Goal: Task Accomplishment & Management: Manage account settings

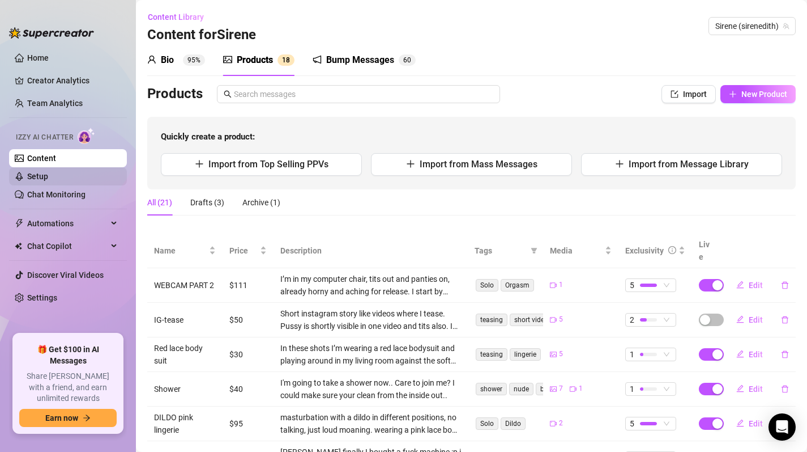
click at [41, 181] on link "Setup" at bounding box center [37, 176] width 21 height 9
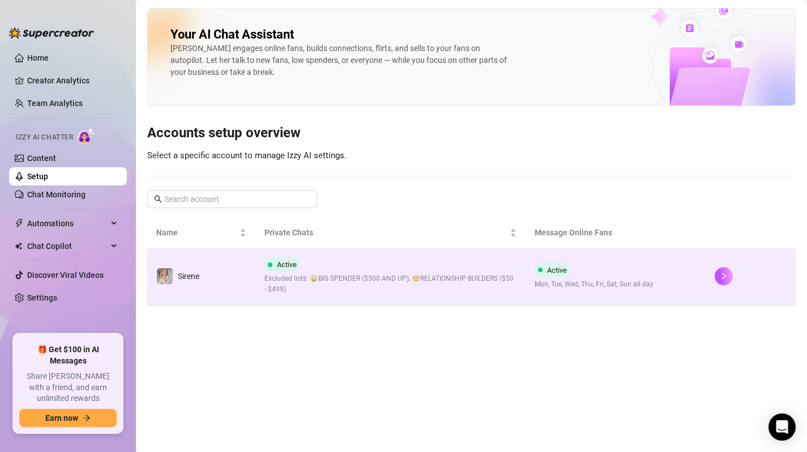
click at [388, 278] on span "Excluded lists: 🤑BIG SPENDER ($500 AND UP), 😍RELATIONSHIP BUILDERS ($50 - $499)" at bounding box center [391, 284] width 252 height 22
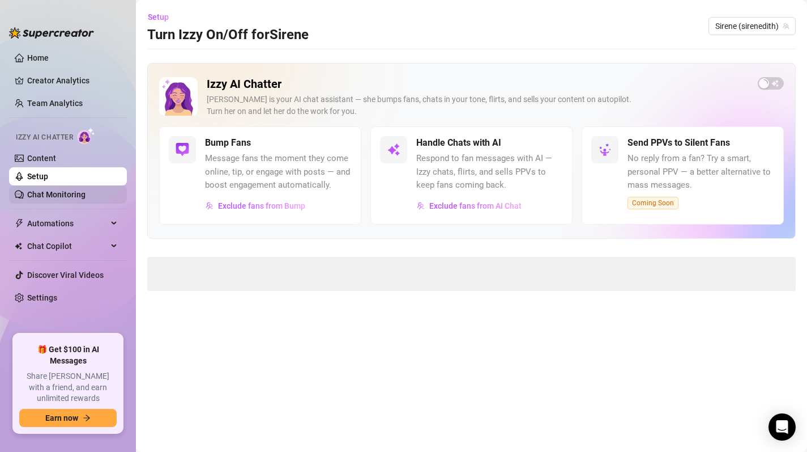
click at [48, 194] on link "Chat Monitoring" at bounding box center [56, 194] width 58 height 9
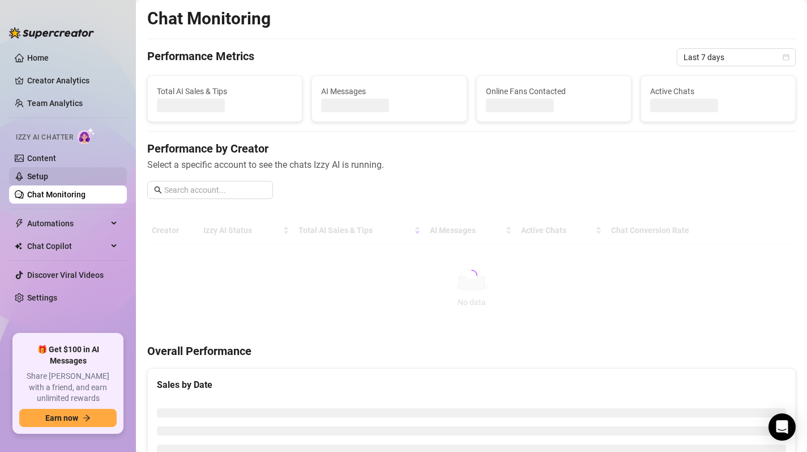
click at [44, 181] on link "Setup" at bounding box center [37, 176] width 21 height 9
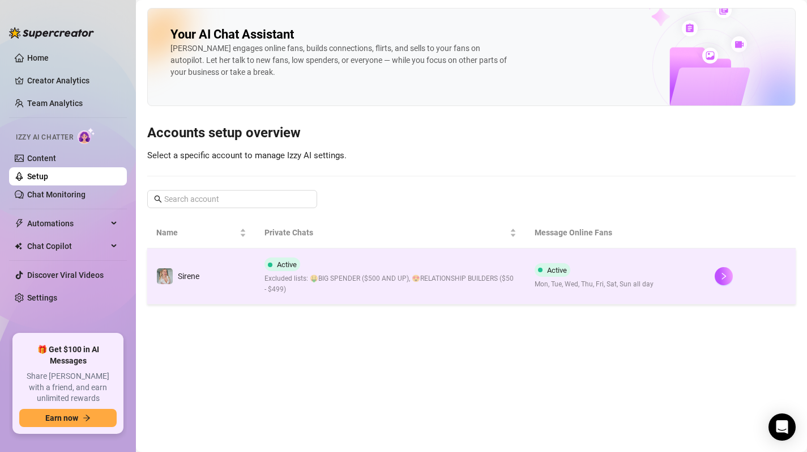
click at [447, 284] on span "Excluded lists: 🤑BIG SPENDER ($500 AND UP), 😍RELATIONSHIP BUILDERS ($50 - $499)" at bounding box center [391, 284] width 252 height 22
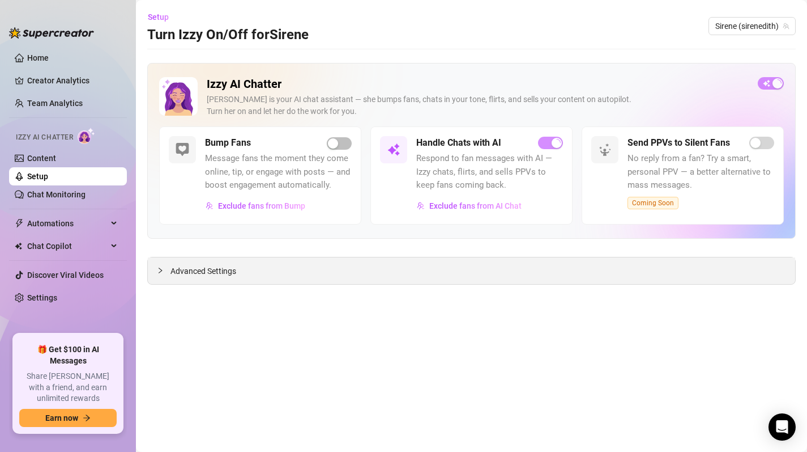
click at [235, 282] on div "Advanced Settings" at bounding box center [472, 270] width 648 height 27
click at [40, 159] on link "Content" at bounding box center [41, 158] width 29 height 9
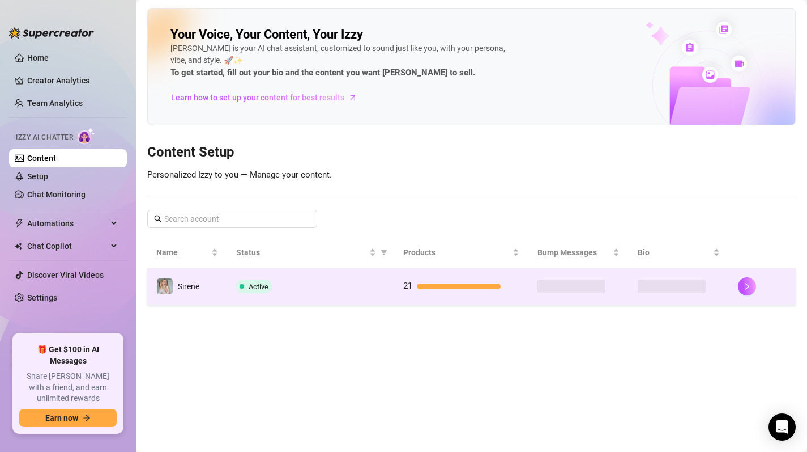
click at [361, 290] on div "Active" at bounding box center [310, 286] width 149 height 14
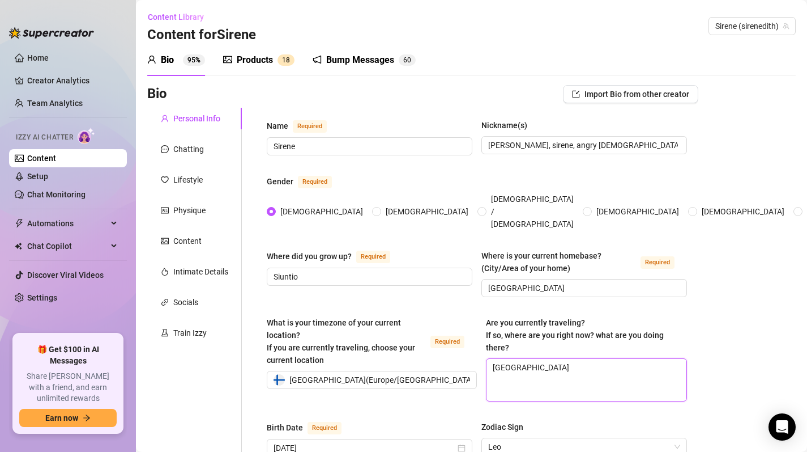
click at [549, 359] on textarea "[GEOGRAPHIC_DATA]" at bounding box center [587, 380] width 200 height 42
type textarea "[GEOGRAPHIC_DATA]."
type textarea "[GEOGRAPHIC_DATA]. I"
type textarea "[GEOGRAPHIC_DATA]. In"
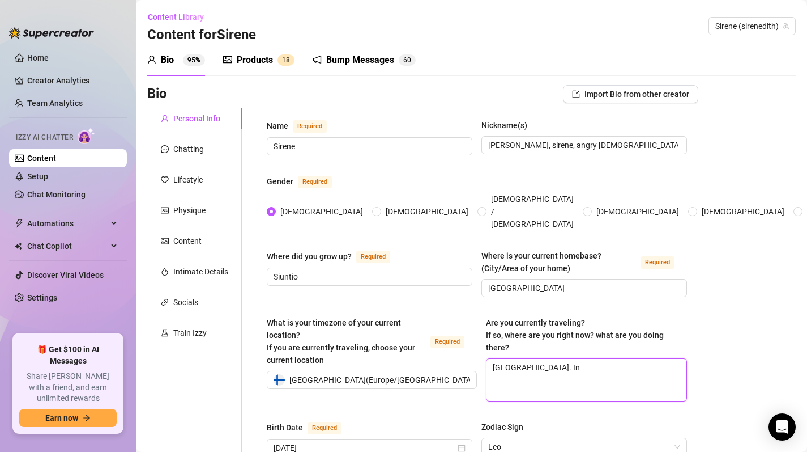
type textarea "[GEOGRAPHIC_DATA]. In"
type textarea "[GEOGRAPHIC_DATA]. In N"
type textarea "[GEOGRAPHIC_DATA]. In No"
type textarea "[GEOGRAPHIC_DATA]. In Nov"
type textarea "[GEOGRAPHIC_DATA]. In Nove"
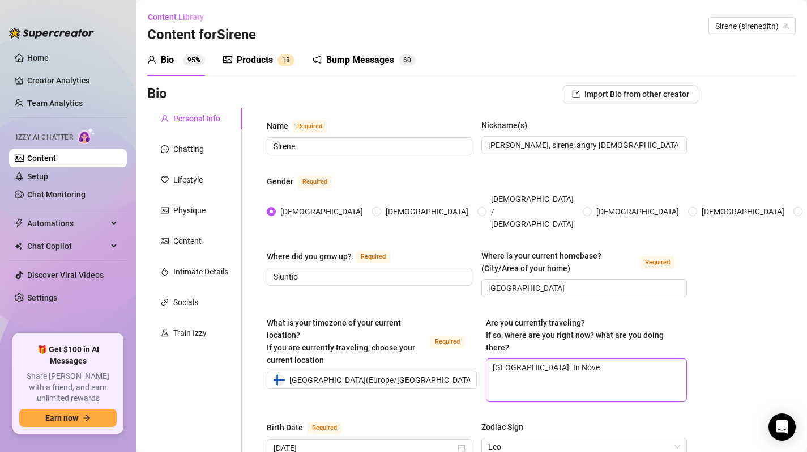
type textarea "[GEOGRAPHIC_DATA]. In Novem"
type textarea "[GEOGRAPHIC_DATA]. In [GEOGRAPHIC_DATA]"
type textarea "[GEOGRAPHIC_DATA]. In November"
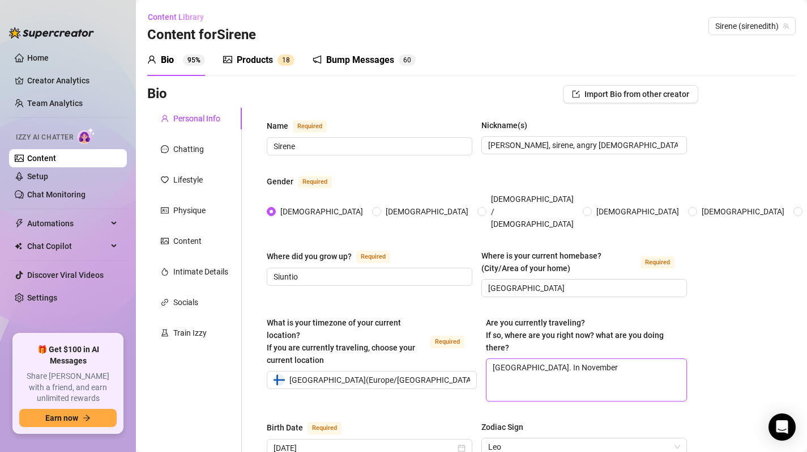
type textarea "[GEOGRAPHIC_DATA]. In November i"
type textarea "[GEOGRAPHIC_DATA]. In November im"
type textarea "[GEOGRAPHIC_DATA]. In November i"
type textarea "[GEOGRAPHIC_DATA]. In November"
type textarea "[GEOGRAPHIC_DATA]. In November I"
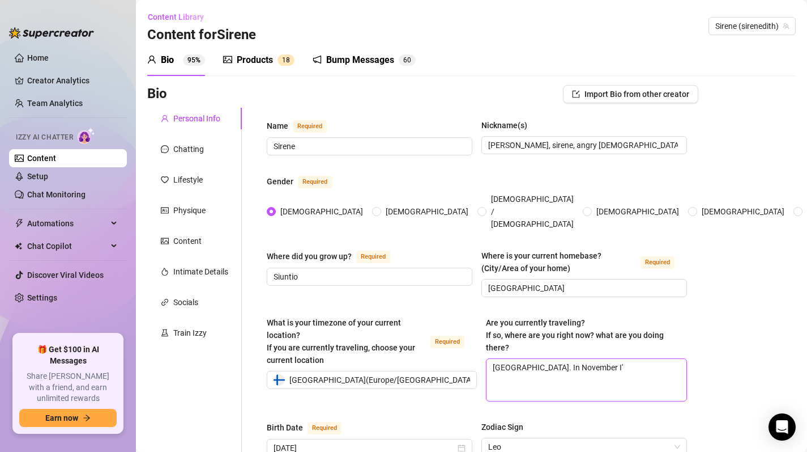
type textarea "[GEOGRAPHIC_DATA]. In November I'm"
type textarea "[GEOGRAPHIC_DATA]. In November I'm,"
type textarea "[GEOGRAPHIC_DATA]. In November I'm, t"
type textarea "[GEOGRAPHIC_DATA]. In November I'm, tr"
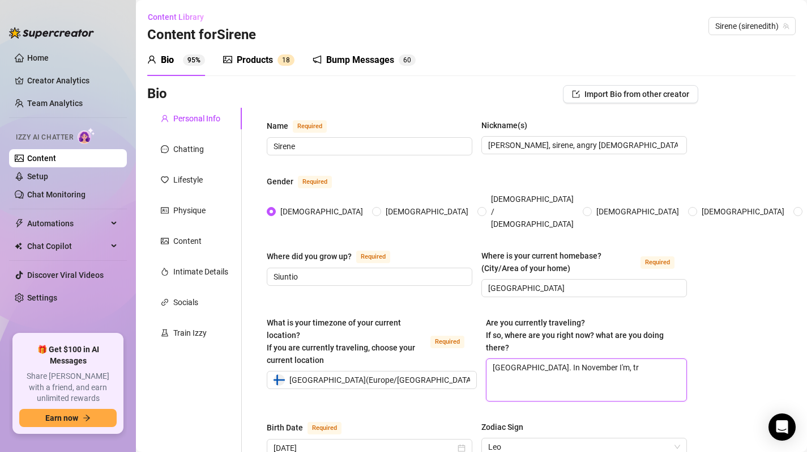
type textarea "[GEOGRAPHIC_DATA]. In November I'm, tra"
type textarea "[GEOGRAPHIC_DATA]. In November I'm, trav"
type textarea "[GEOGRAPHIC_DATA]. In November I'm, trave"
type textarea "[GEOGRAPHIC_DATA]. In November I'm, travel"
type textarea "[GEOGRAPHIC_DATA]. In November I'm, travelk"
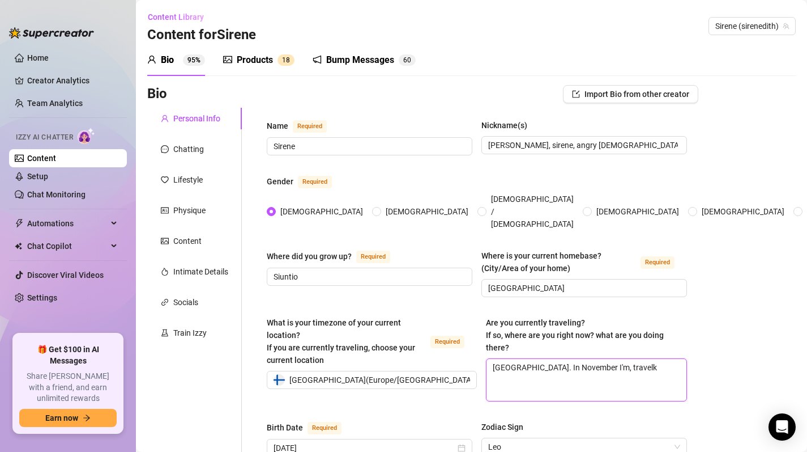
type textarea "[GEOGRAPHIC_DATA]. In November I'm, travelku"
type textarea "[GEOGRAPHIC_DATA]. In November I'm, travelku´"
type textarea "[GEOGRAPHIC_DATA]. In November I'm, travelku"
type textarea "[GEOGRAPHIC_DATA]. In November I'm, travelk"
type textarea "[GEOGRAPHIC_DATA]. In November I'm, travelkl"
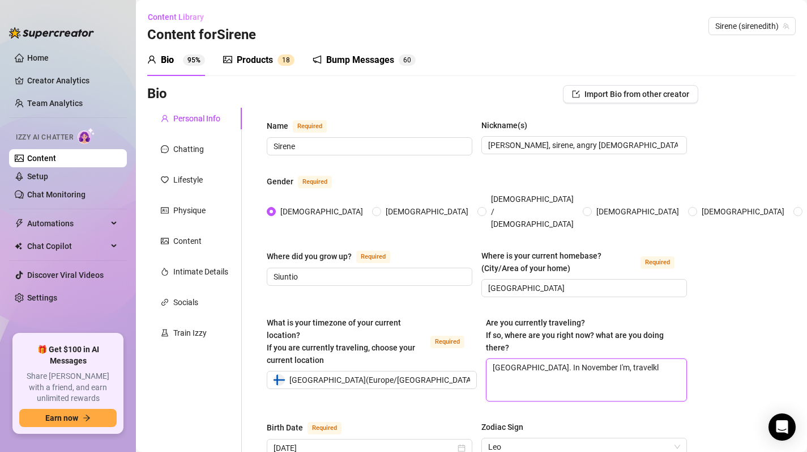
type textarea "[GEOGRAPHIC_DATA]. In November I'm, travelk"
type textarea "[GEOGRAPHIC_DATA]. In November I'm, travelkl"
type textarea "[GEOGRAPHIC_DATA]. In November I'm, travelk"
type textarea "[GEOGRAPHIC_DATA]. In November I'm, travel"
type textarea "[GEOGRAPHIC_DATA]. In November I'm, travell"
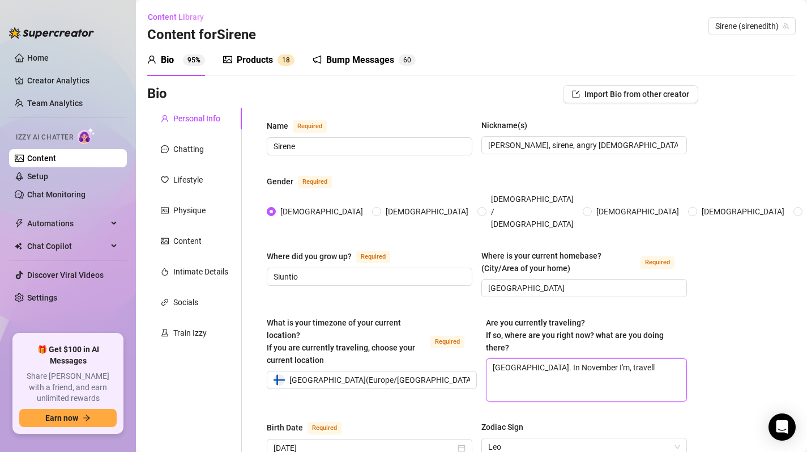
type textarea "[GEOGRAPHIC_DATA]. In November I'm, travelli"
type textarea "[GEOGRAPHIC_DATA]. In November I'm, travellin"
type textarea "[GEOGRAPHIC_DATA]. In November I'm, travelling"
type textarea "[GEOGRAPHIC_DATA]. In November I'm, travelling t"
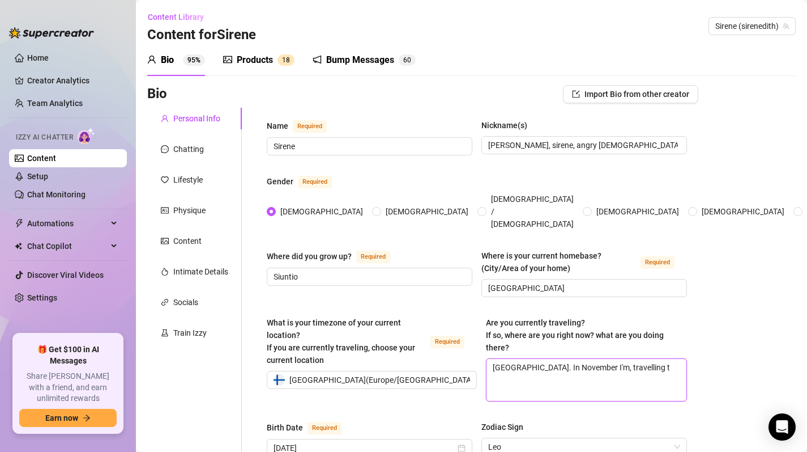
type textarea "[GEOGRAPHIC_DATA]. In November I'm, travelling to"
type textarea "[GEOGRAPHIC_DATA]. In November I'm, travelling to V"
type textarea "[GEOGRAPHIC_DATA]. In November I'm, travelling to [GEOGRAPHIC_DATA]"
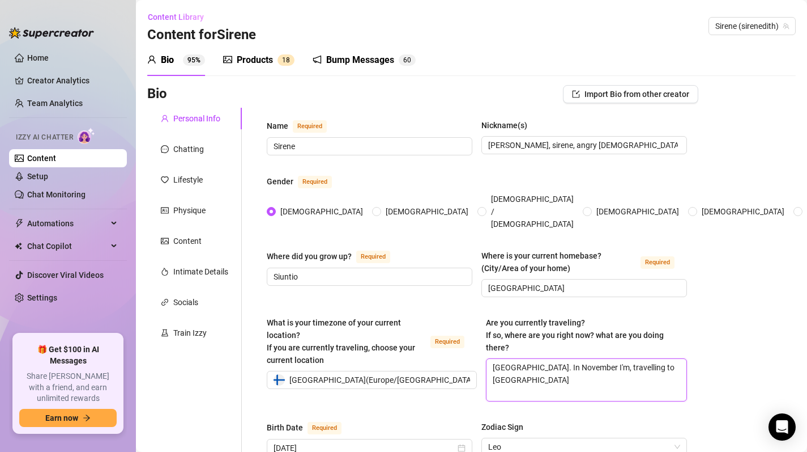
type textarea "[GEOGRAPHIC_DATA]. In November I'm, travelling to [GEOGRAPHIC_DATA]"
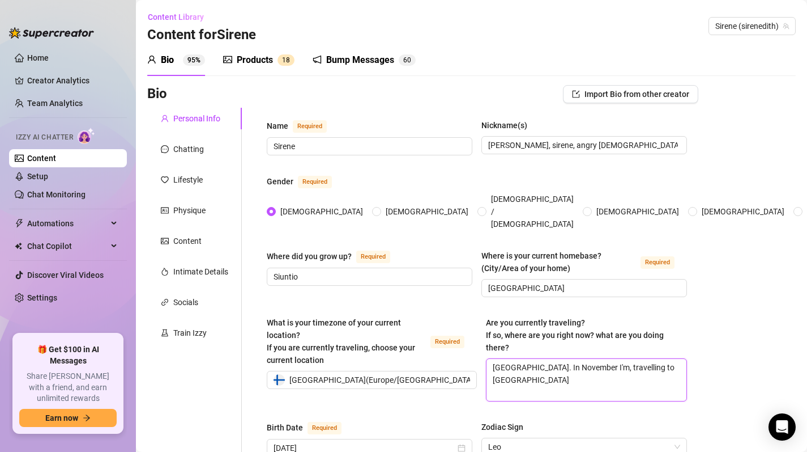
type textarea "[GEOGRAPHIC_DATA]. In November I'm, travelling to [GEOGRAPHIC_DATA]"
type textarea "[GEOGRAPHIC_DATA]. In November I'm, travelling to Vi"
type textarea "[GEOGRAPHIC_DATA]. In November I'm, travelling to Vie"
type textarea "[GEOGRAPHIC_DATA]. In November I'm, travelling to [GEOGRAPHIC_DATA]"
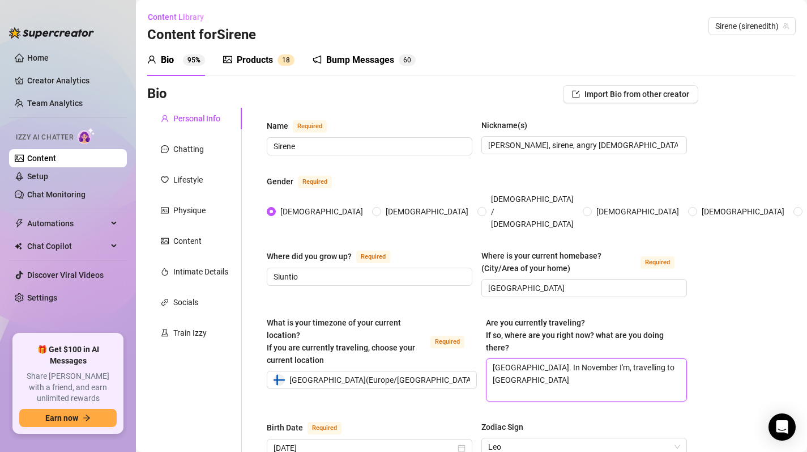
type textarea "[GEOGRAPHIC_DATA]. In November I'm, travelling to [GEOGRAPHIC_DATA]"
type textarea "[GEOGRAPHIC_DATA]. In November I'm, travelling to [GEOGRAPHIC_DATA] a"
type textarea "[GEOGRAPHIC_DATA]. In November I'm, travelling to [GEOGRAPHIC_DATA] an"
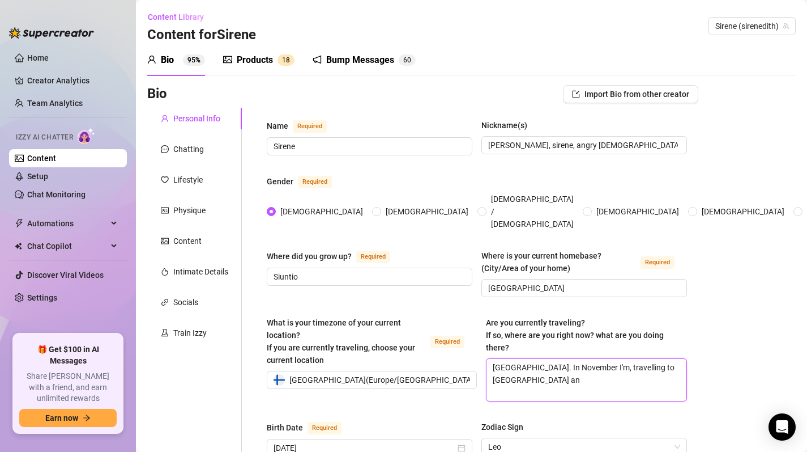
type textarea "[GEOGRAPHIC_DATA]. In November I'm, travelling to [GEOGRAPHIC_DATA] and"
type textarea "[GEOGRAPHIC_DATA]. In November I'm, travelling to [GEOGRAPHIC_DATA] and I"
type textarea "[GEOGRAPHIC_DATA]. In November I'm, travelling to [GEOGRAPHIC_DATA] and I w"
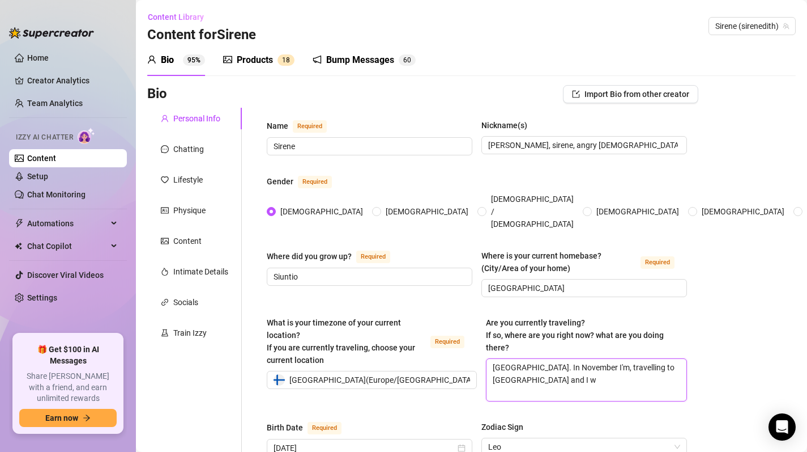
type textarea "[GEOGRAPHIC_DATA]. In November I'm, travelling to [GEOGRAPHIC_DATA] and I wo"
type textarea "[GEOGRAPHIC_DATA]. In November I'm, travelling to [GEOGRAPHIC_DATA] and I wou"
type textarea "[GEOGRAPHIC_DATA]. In November I'm, travelling to [GEOGRAPHIC_DATA] and I would"
type textarea "[GEOGRAPHIC_DATA]. In November I'm, travelling to [GEOGRAPHIC_DATA] and I woulds"
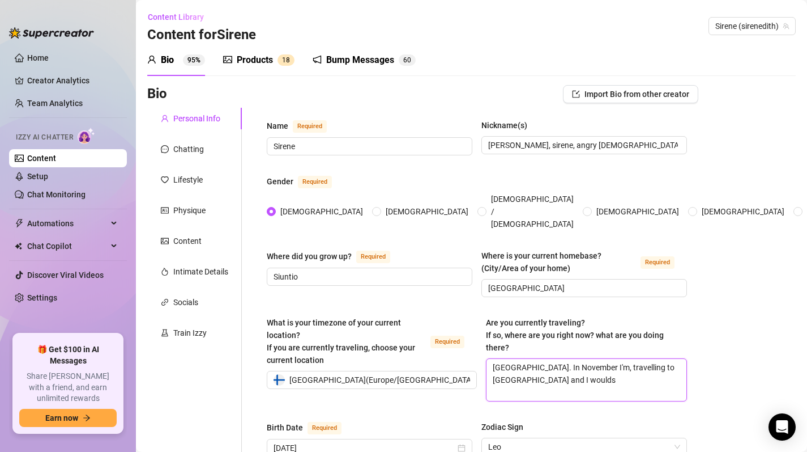
type textarea "[GEOGRAPHIC_DATA]. In November I'm, travelling to [GEOGRAPHIC_DATA] and I would…"
type textarea "[GEOGRAPHIC_DATA]. In November I'm, travelling to [GEOGRAPHIC_DATA] and I woulds"
type textarea "[GEOGRAPHIC_DATA]. In November I'm, travelling to [GEOGRAPHIC_DATA] and I would"
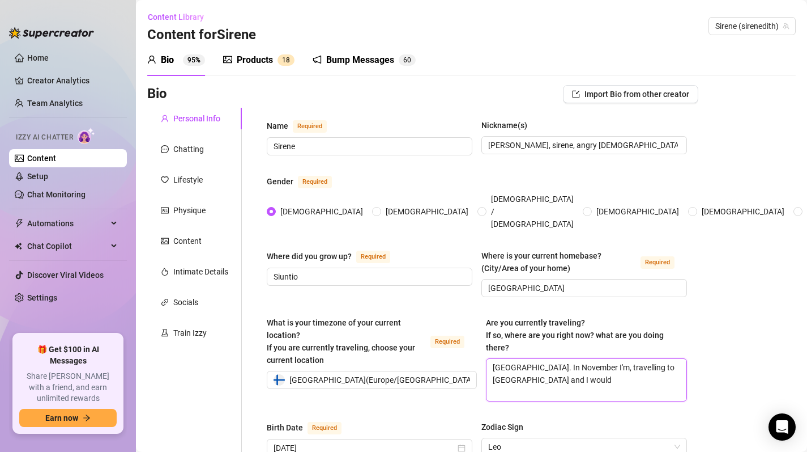
type textarea "[GEOGRAPHIC_DATA]. In November I'm, travelling to [GEOGRAPHIC_DATA] and I would…"
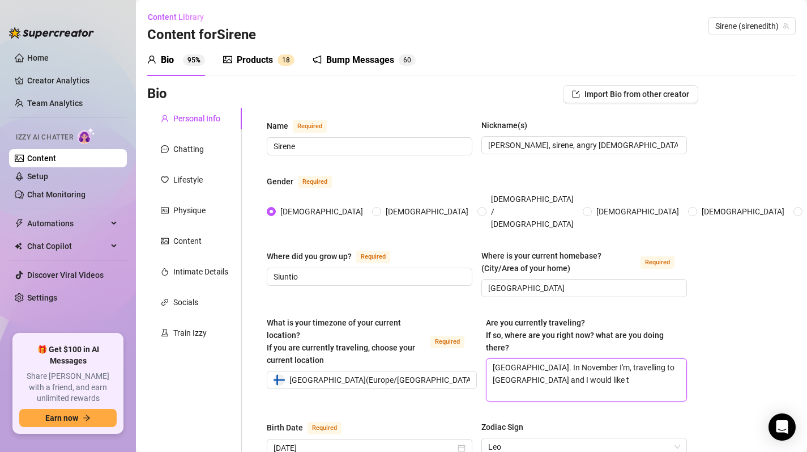
type textarea "[GEOGRAPHIC_DATA]. In November I'm, travelling to [GEOGRAPHIC_DATA] and I would…"
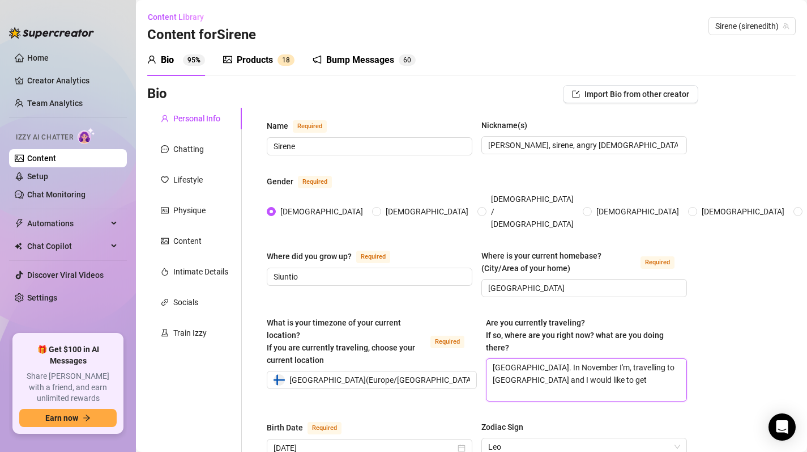
type textarea "[GEOGRAPHIC_DATA]. In November I'm, travelling to [GEOGRAPHIC_DATA] and I would…"
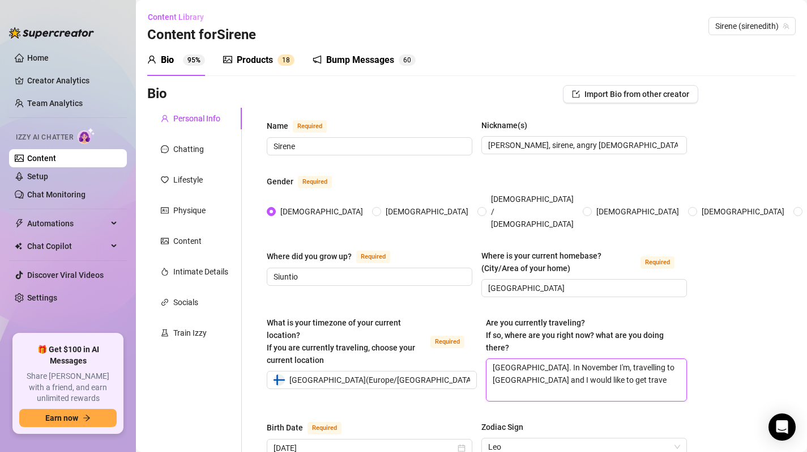
type textarea "[GEOGRAPHIC_DATA]. In November I'm, travelling to [GEOGRAPHIC_DATA] and I would…"
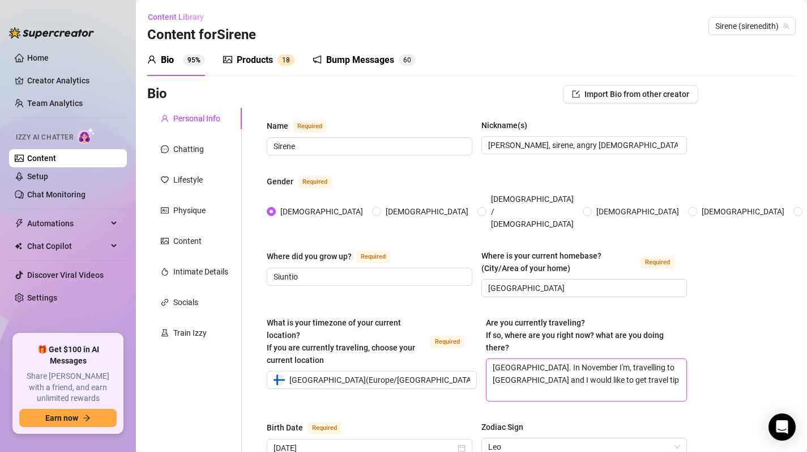
type textarea "[GEOGRAPHIC_DATA]. In November I'm, travelling to [GEOGRAPHIC_DATA] and I would…"
click at [198, 280] on div "Intimate Details" at bounding box center [194, 272] width 95 height 22
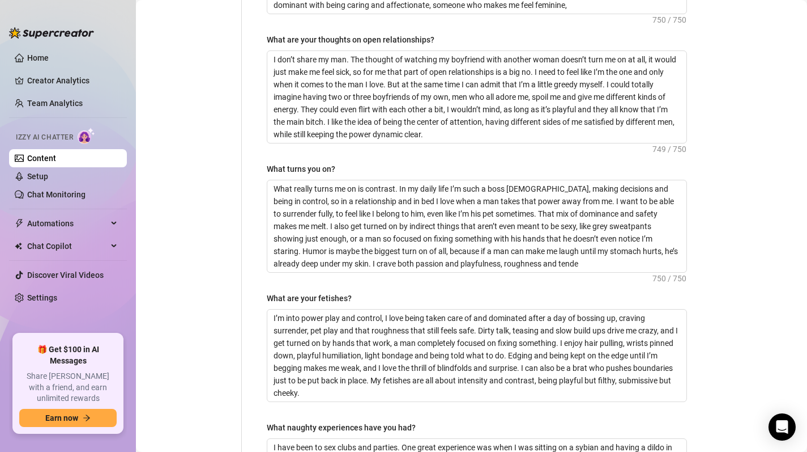
scroll to position [624, 0]
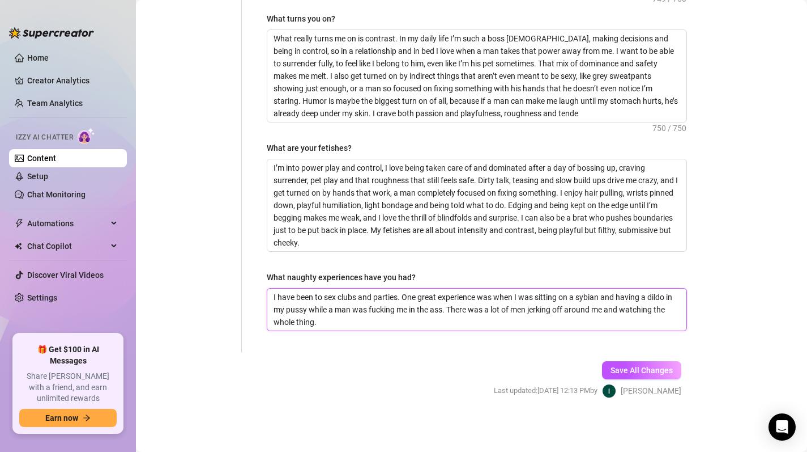
click at [354, 324] on textarea "I have been to sex clubs and parties. One great experience was when I was sitti…" at bounding box center [476, 309] width 419 height 42
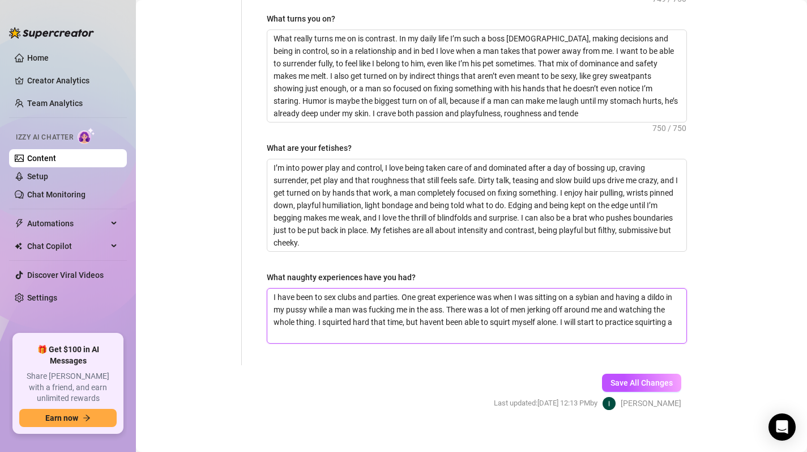
scroll to position [0, 0]
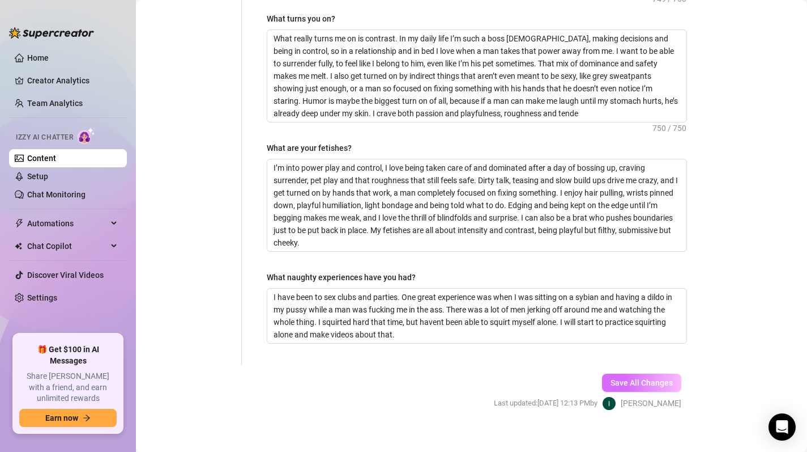
click at [640, 379] on span "Save All Changes" at bounding box center [642, 382] width 62 height 9
